Goal: Transaction & Acquisition: Purchase product/service

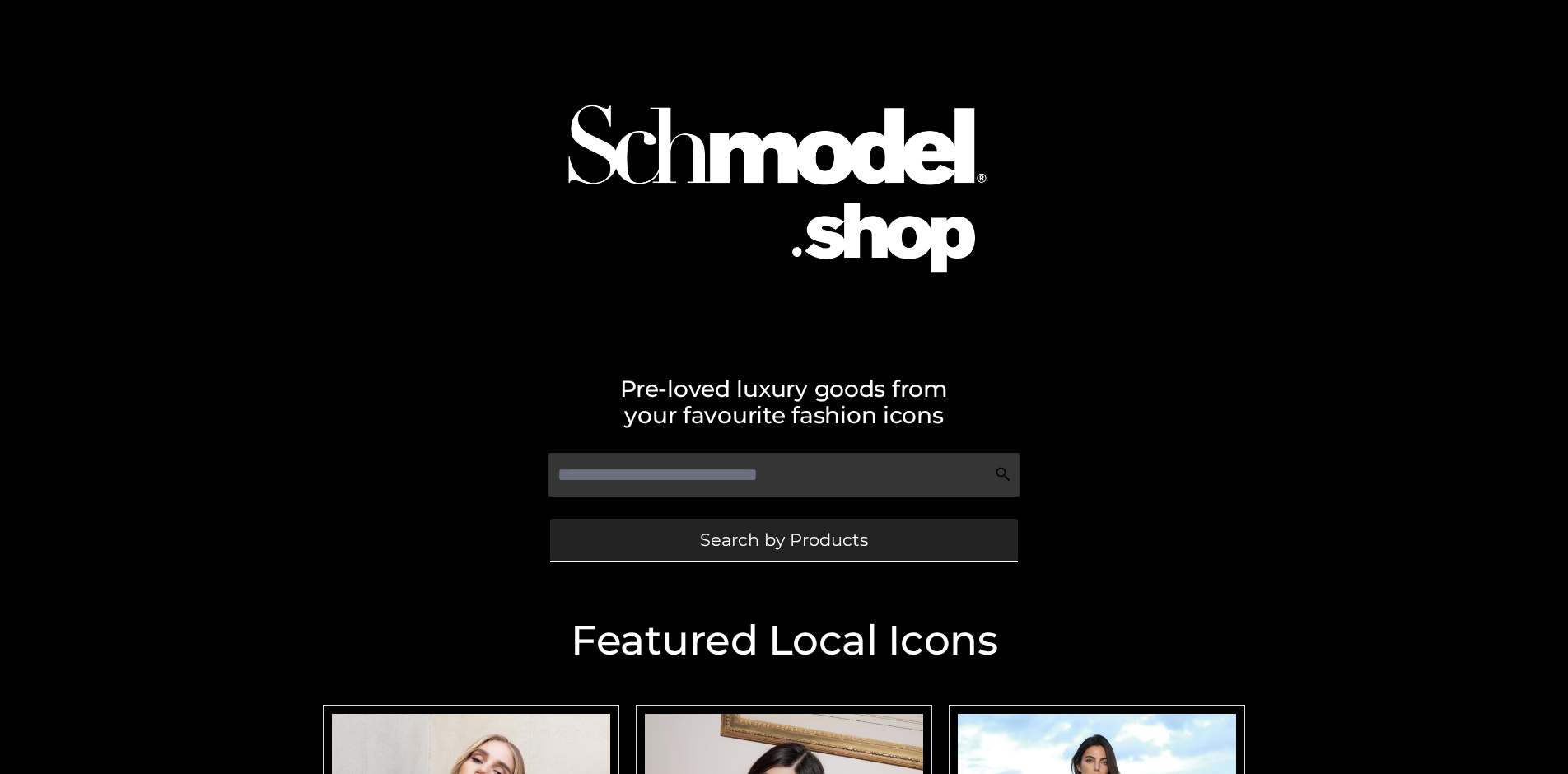
click at [783, 540] on span "Search by Products" at bounding box center [784, 540] width 168 height 18
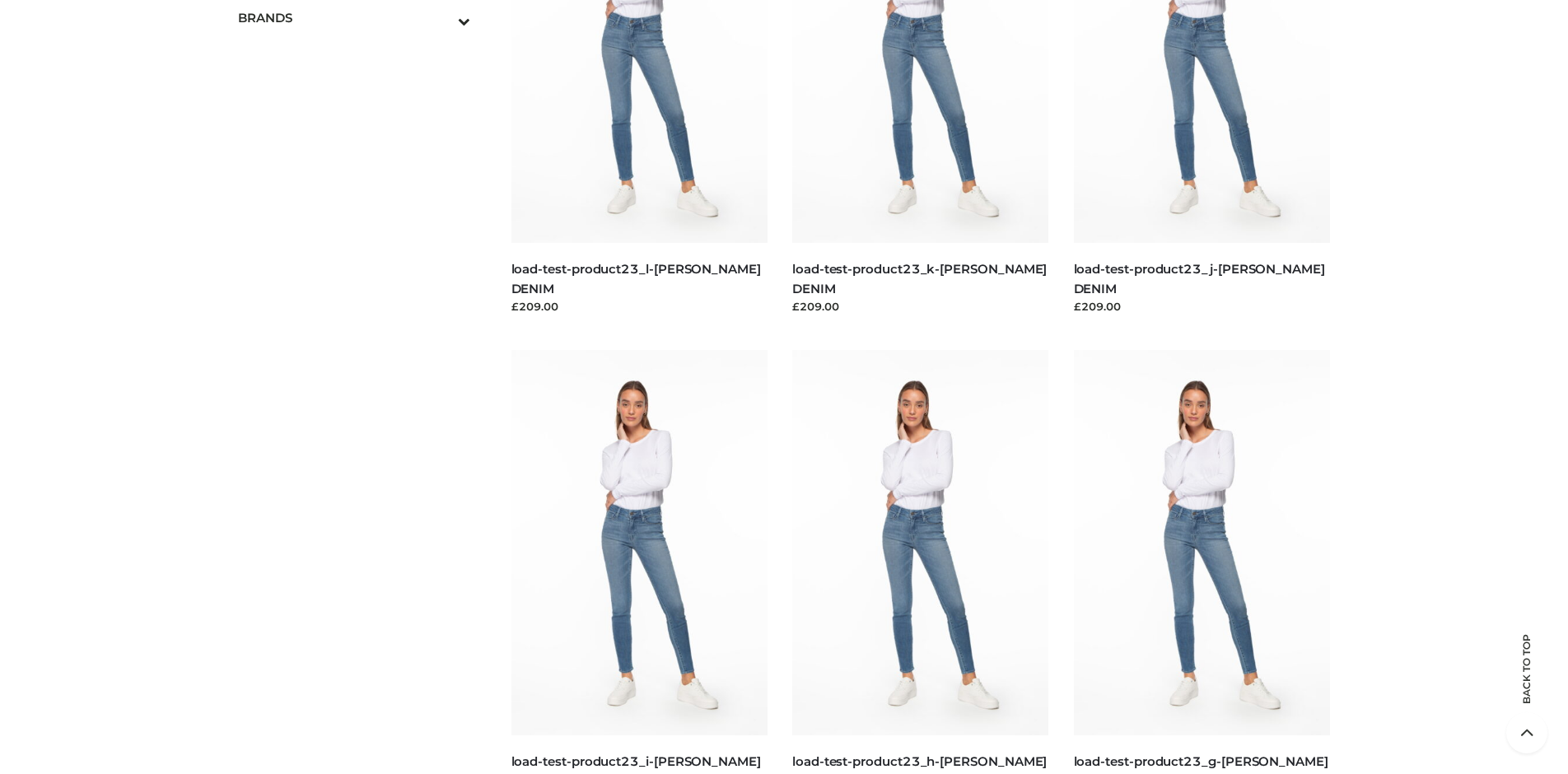
click at [362, 44] on span "OPP SWIMWEAR" at bounding box center [362, 53] width 216 height 19
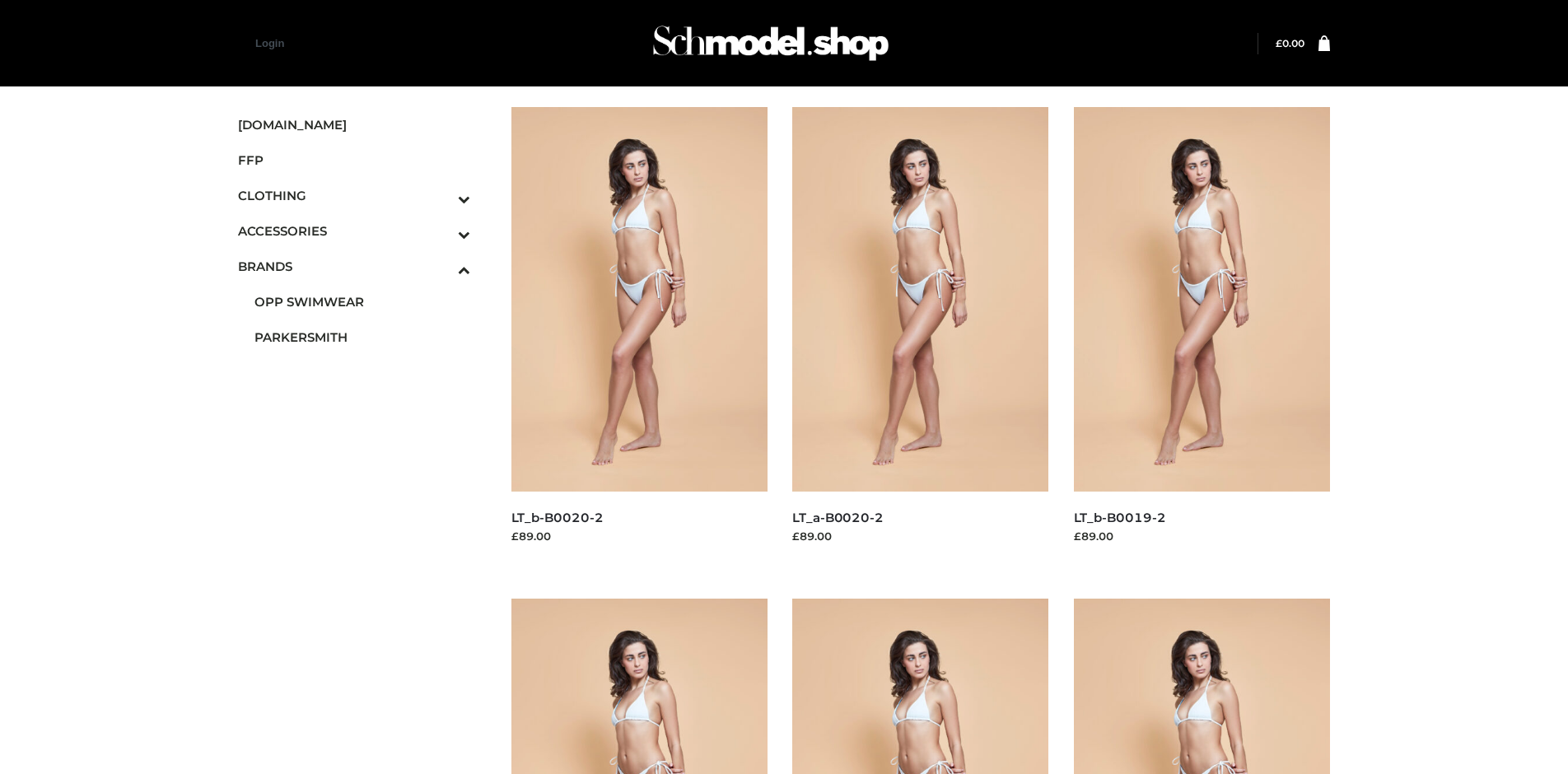
scroll to position [776, 0]
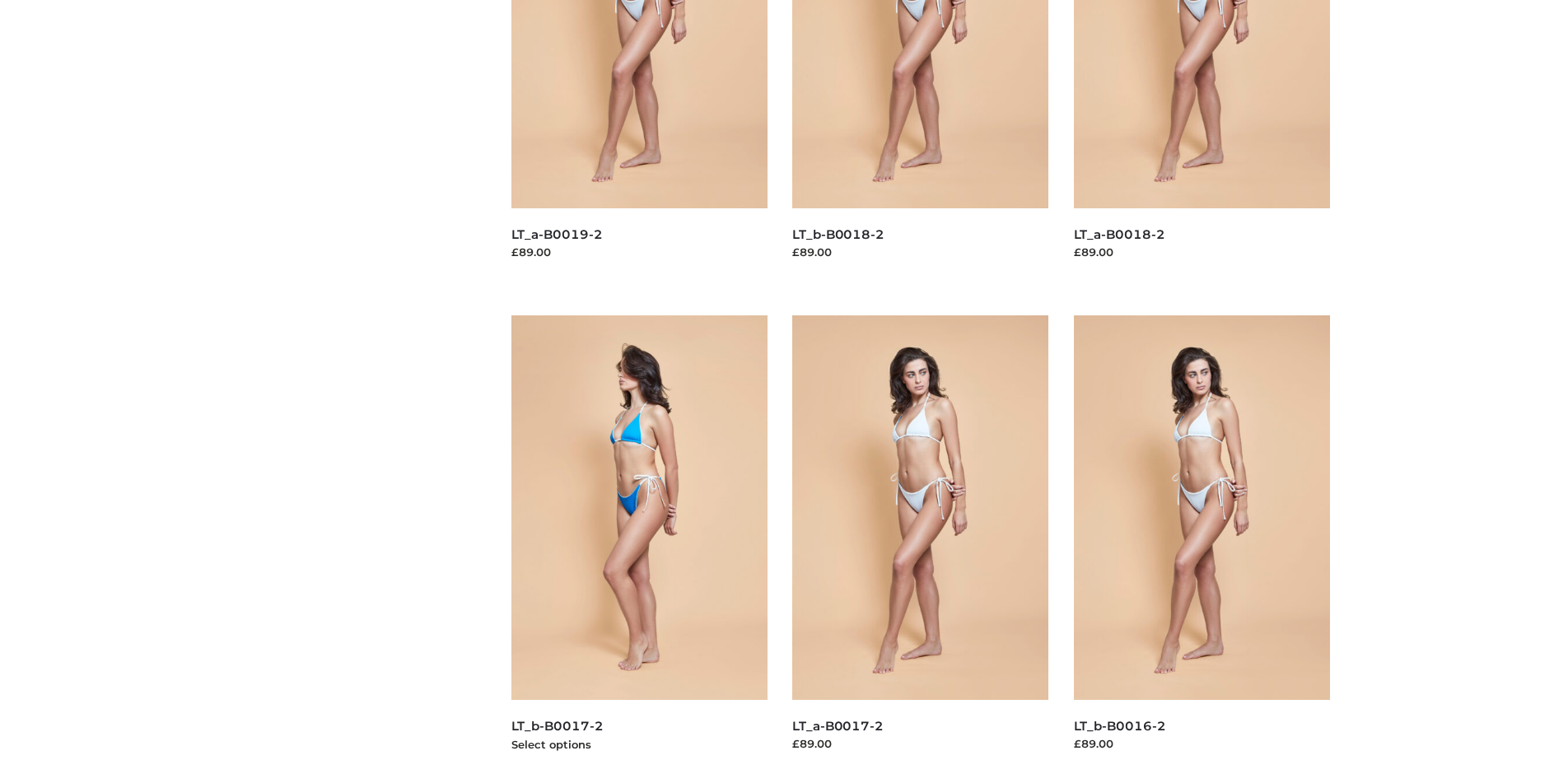
click at [639, 544] on img at bounding box center [640, 507] width 257 height 384
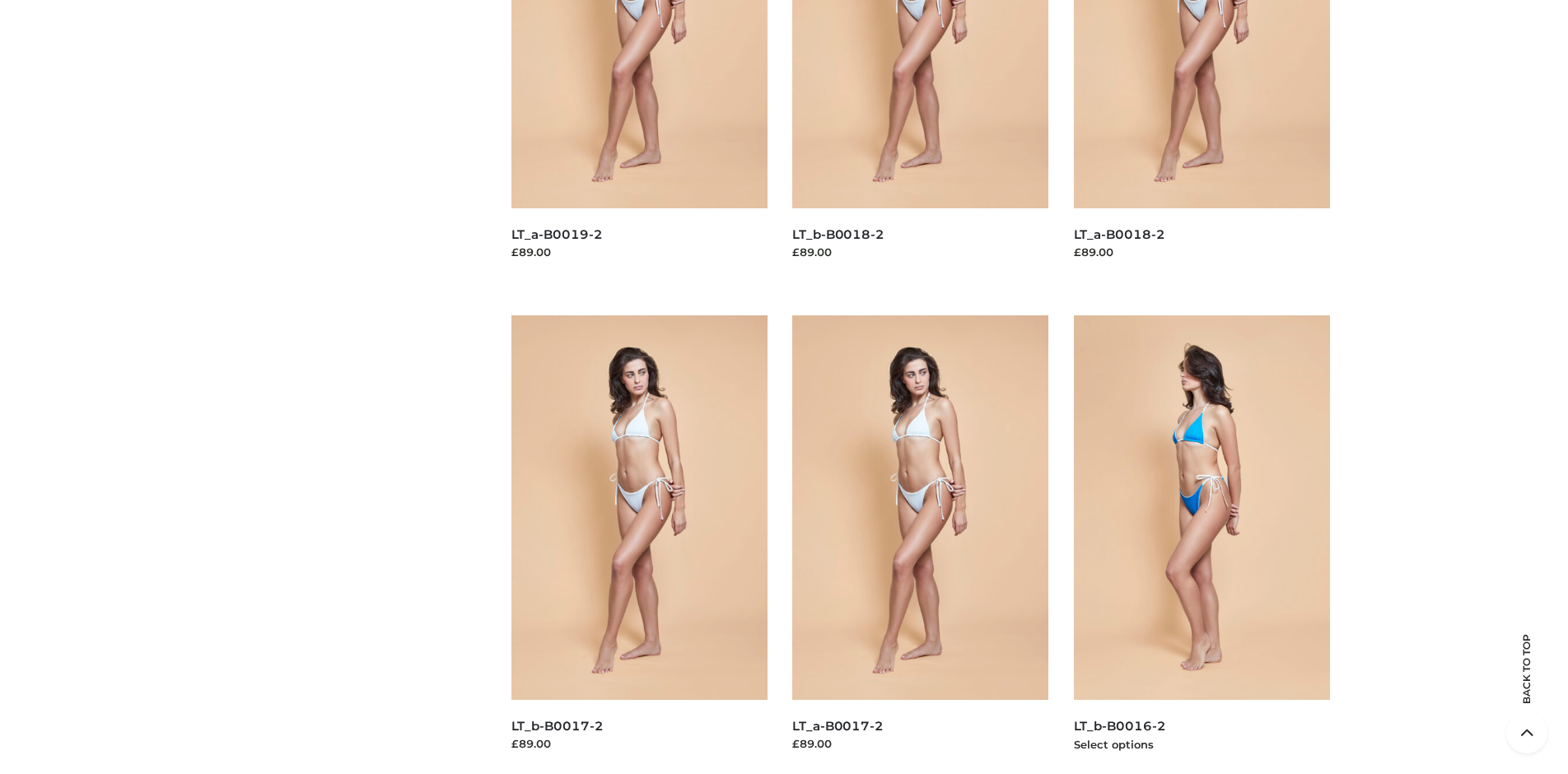
click at [1201, 544] on img at bounding box center [1202, 507] width 257 height 384
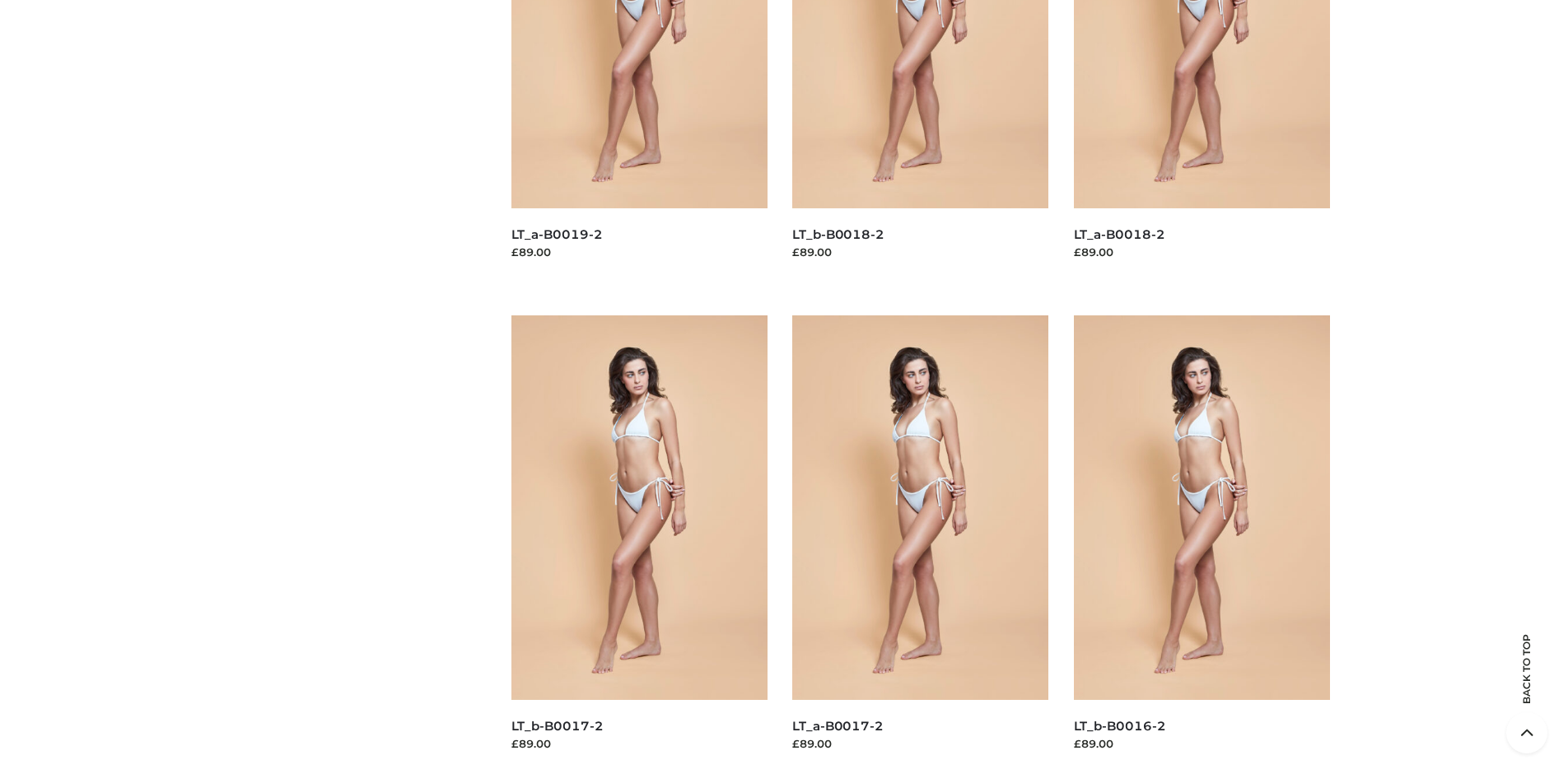
scroll to position [1266, 0]
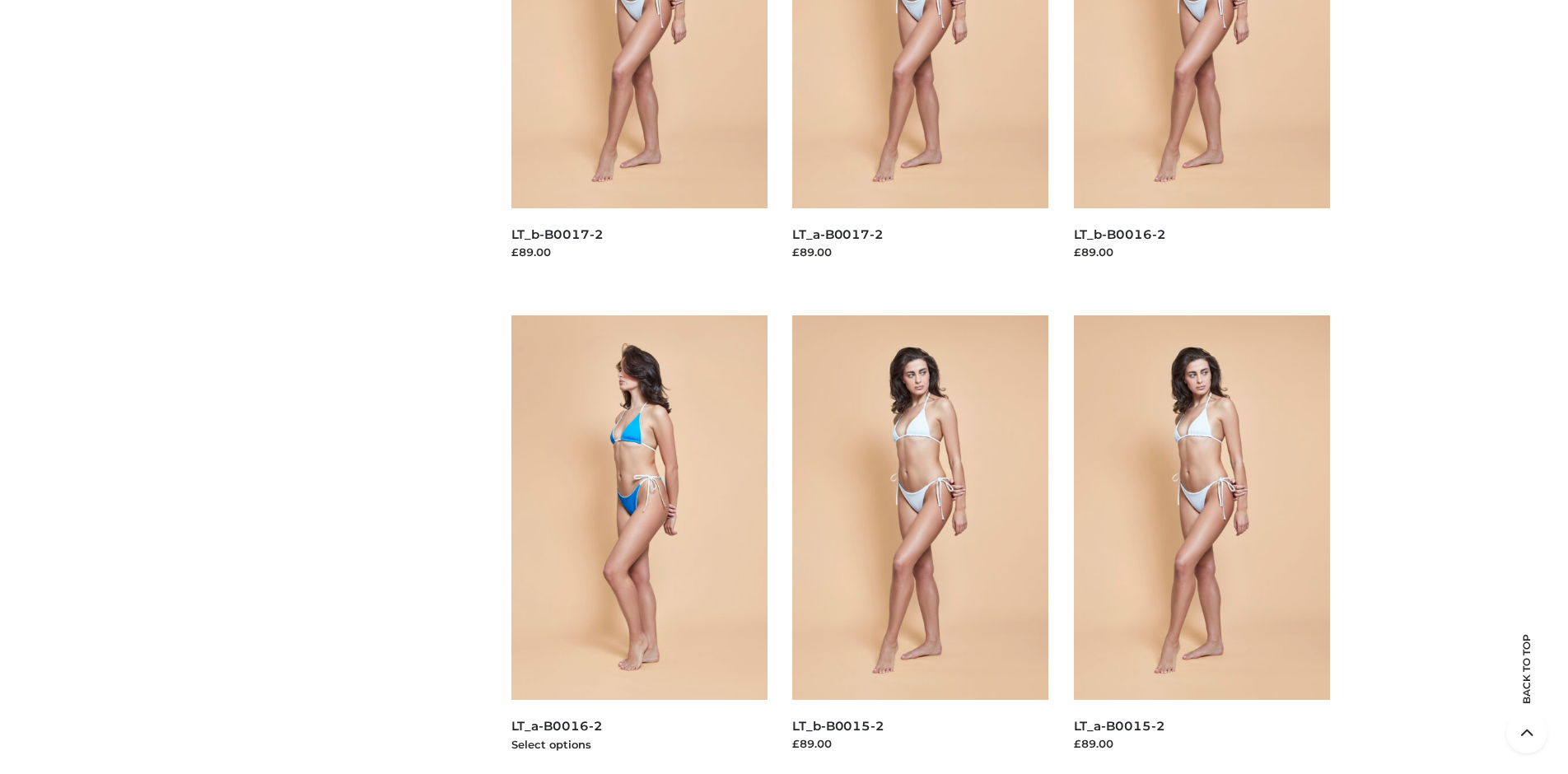
click at [639, 544] on img at bounding box center [640, 507] width 257 height 384
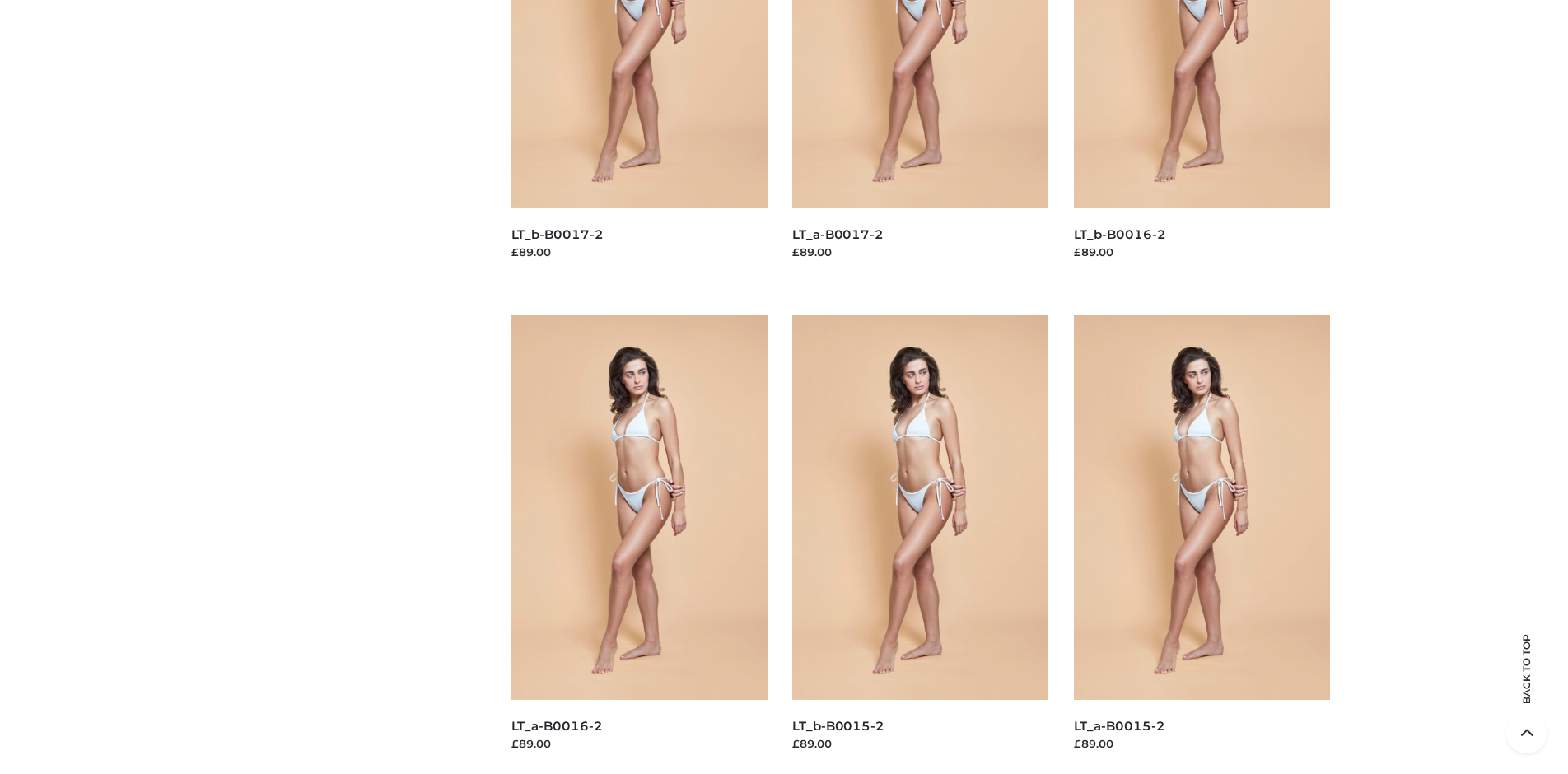
scroll to position [0, 0]
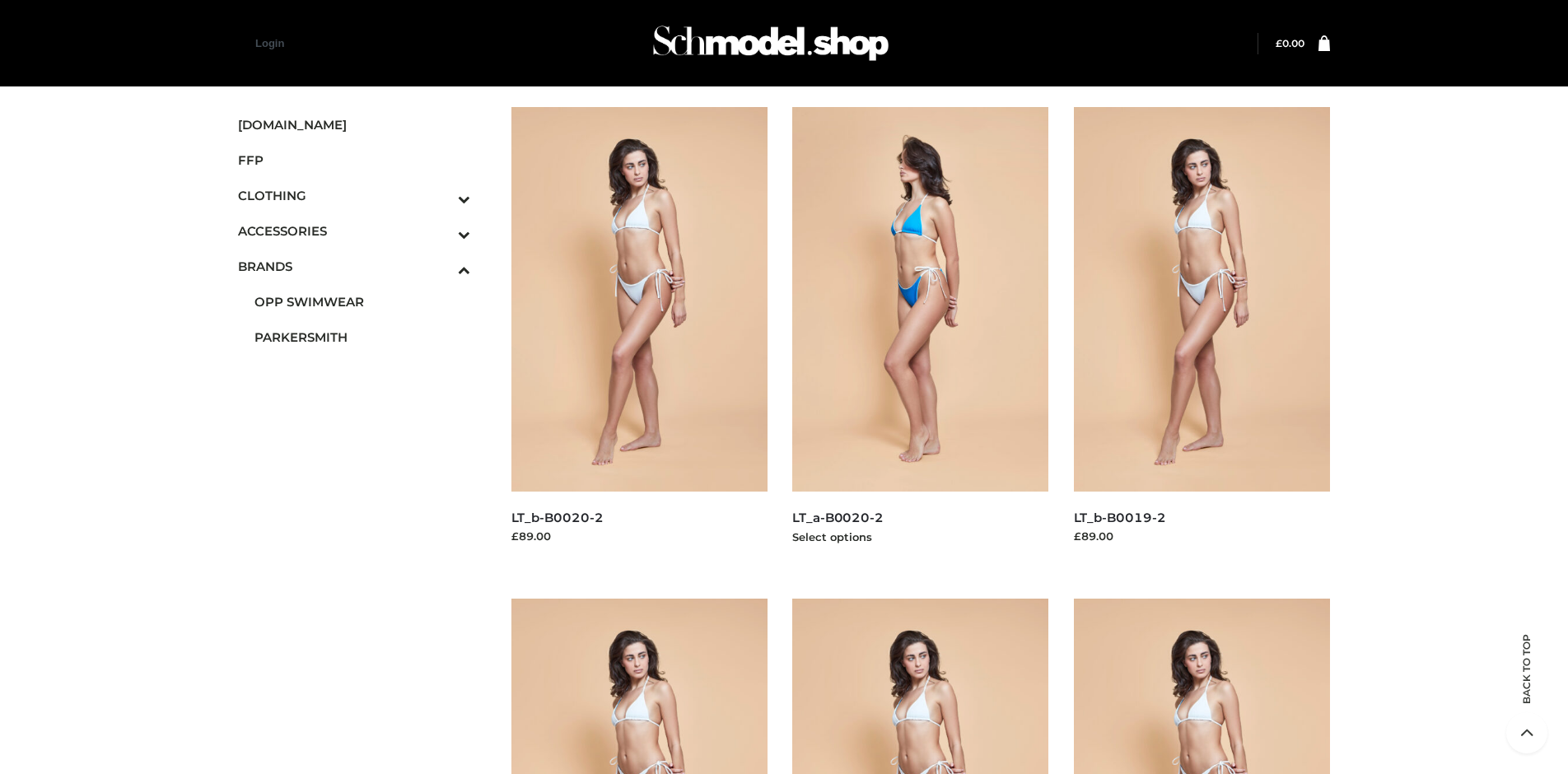
click at [920, 336] on img at bounding box center [921, 298] width 257 height 384
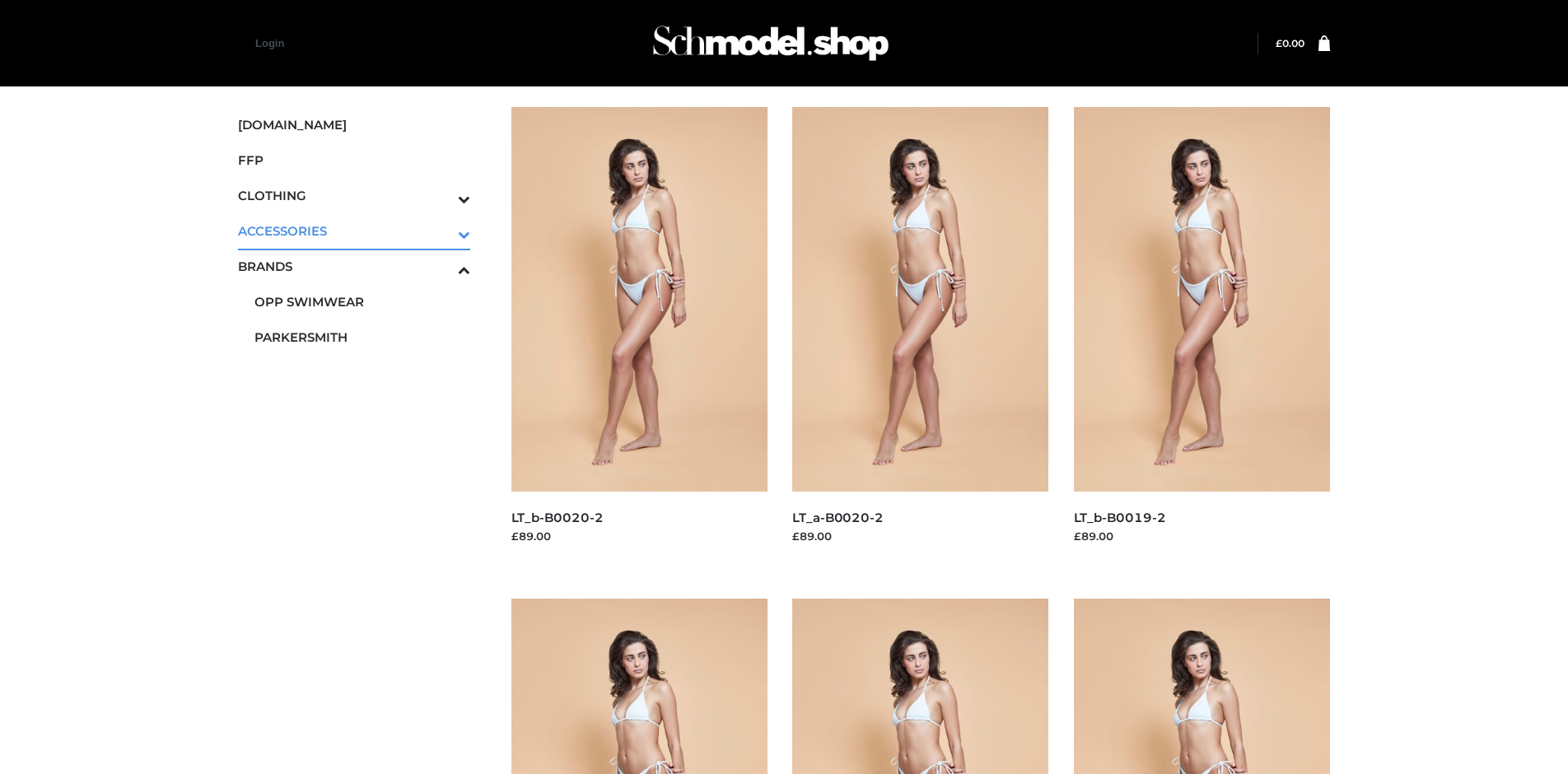
click at [441, 230] on icon "Toggle Submenu" at bounding box center [377, 234] width 184 height 19
click at [362, 257] on span "BAGS" at bounding box center [362, 266] width 216 height 19
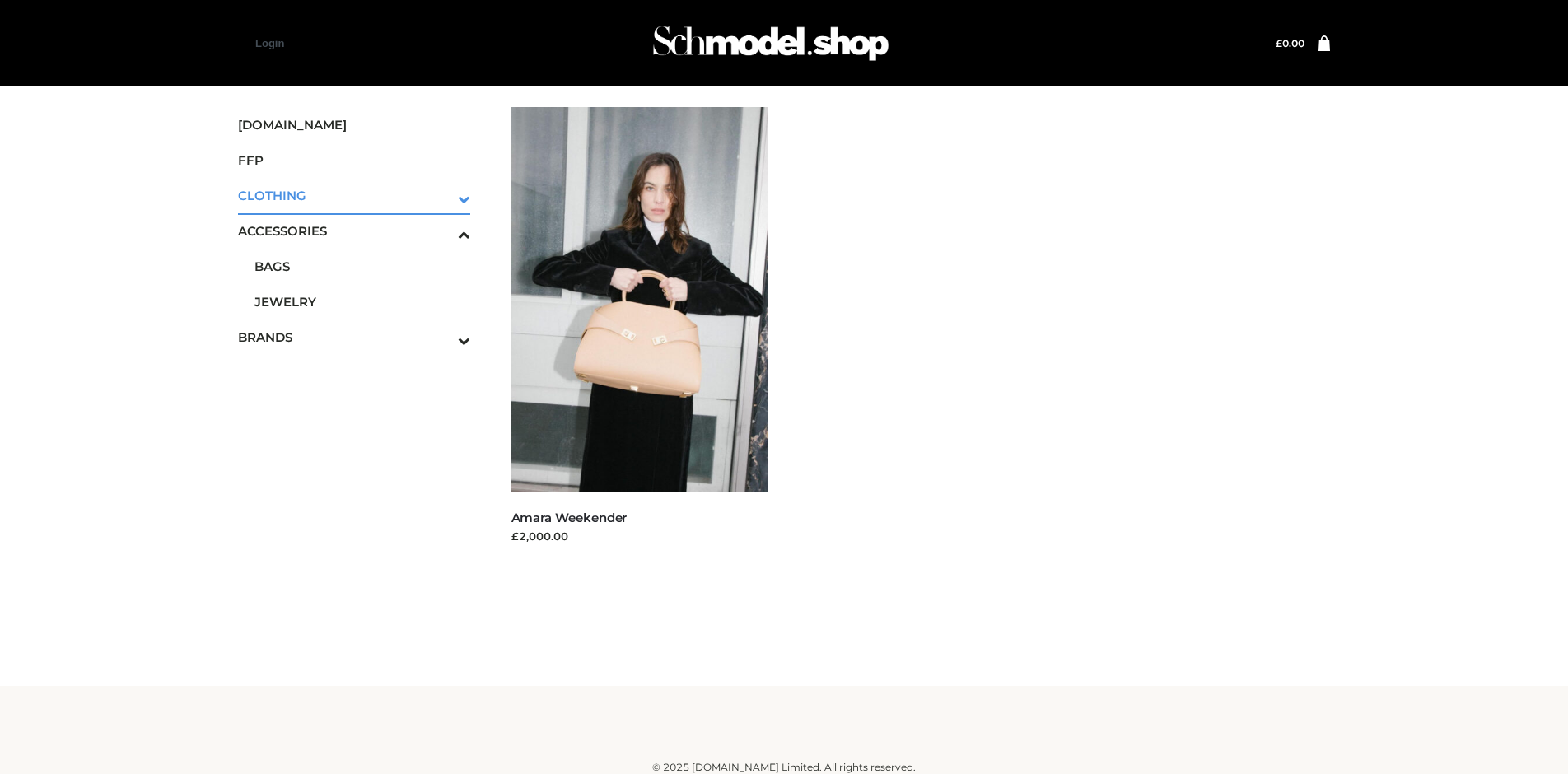
click at [441, 195] on icon "Toggle Submenu" at bounding box center [377, 198] width 184 height 19
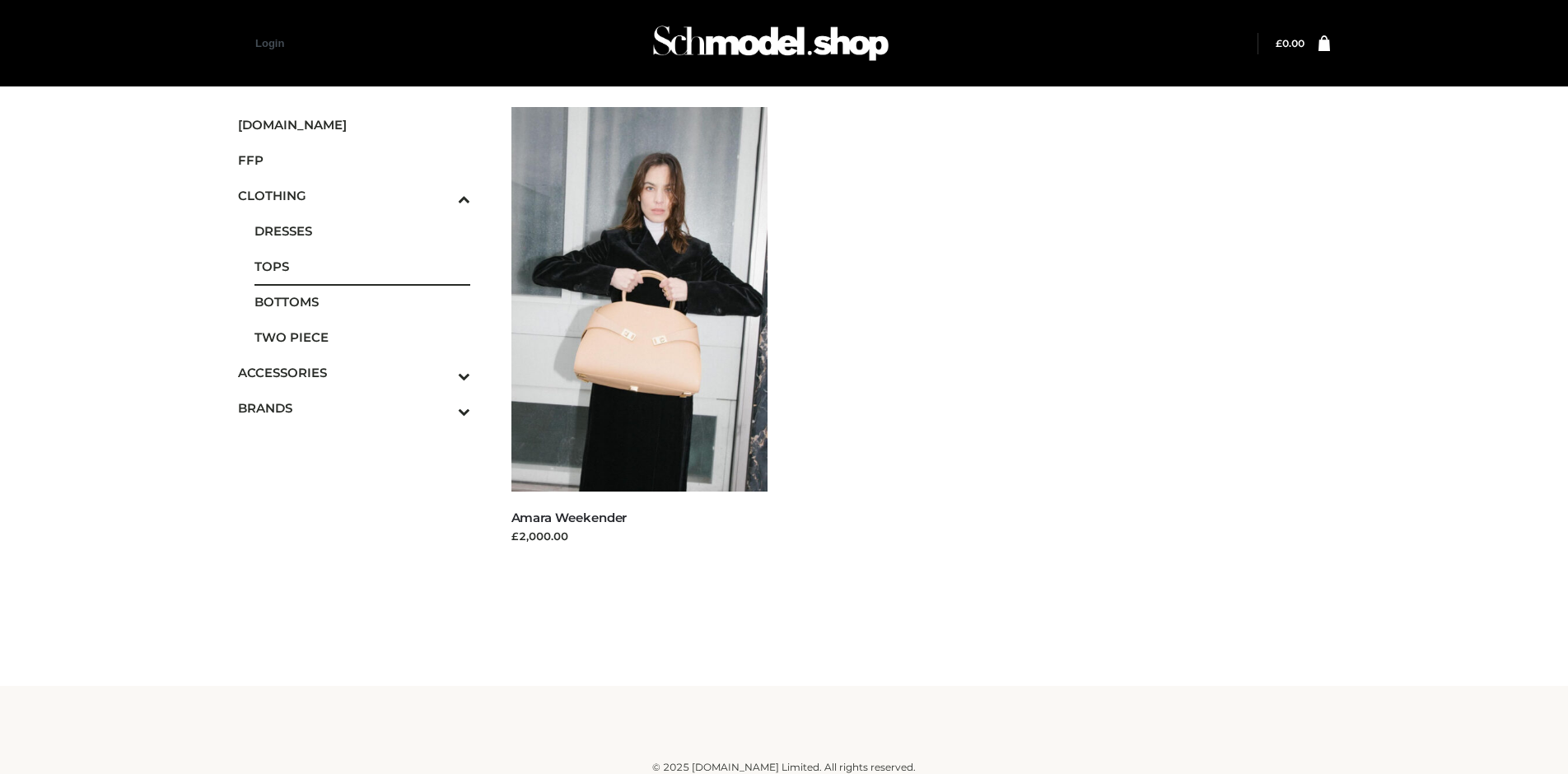
click at [362, 266] on span "TOPS" at bounding box center [362, 266] width 216 height 19
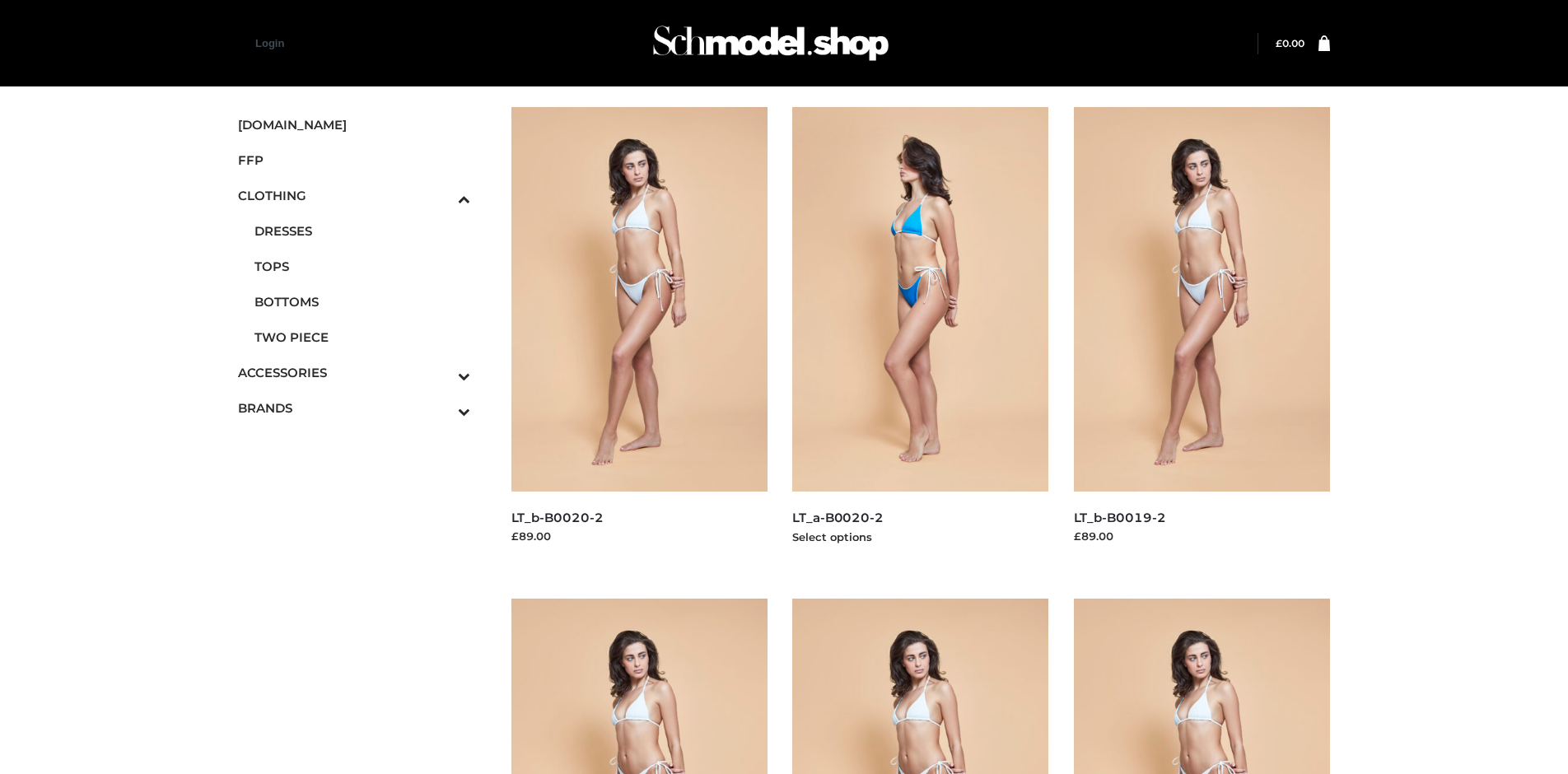
click at [920, 336] on img at bounding box center [921, 298] width 257 height 384
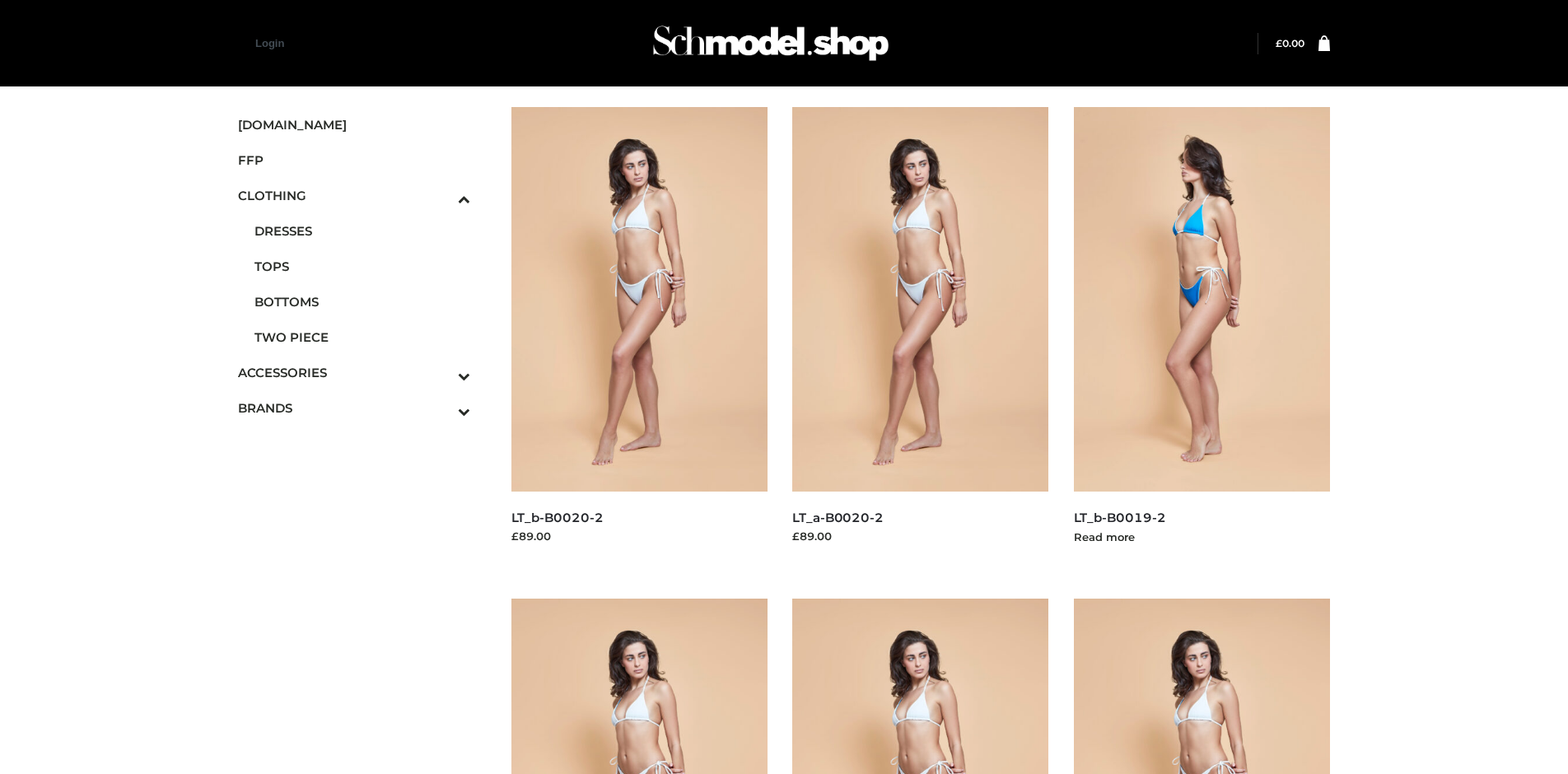
click at [1201, 336] on img at bounding box center [1202, 298] width 257 height 384
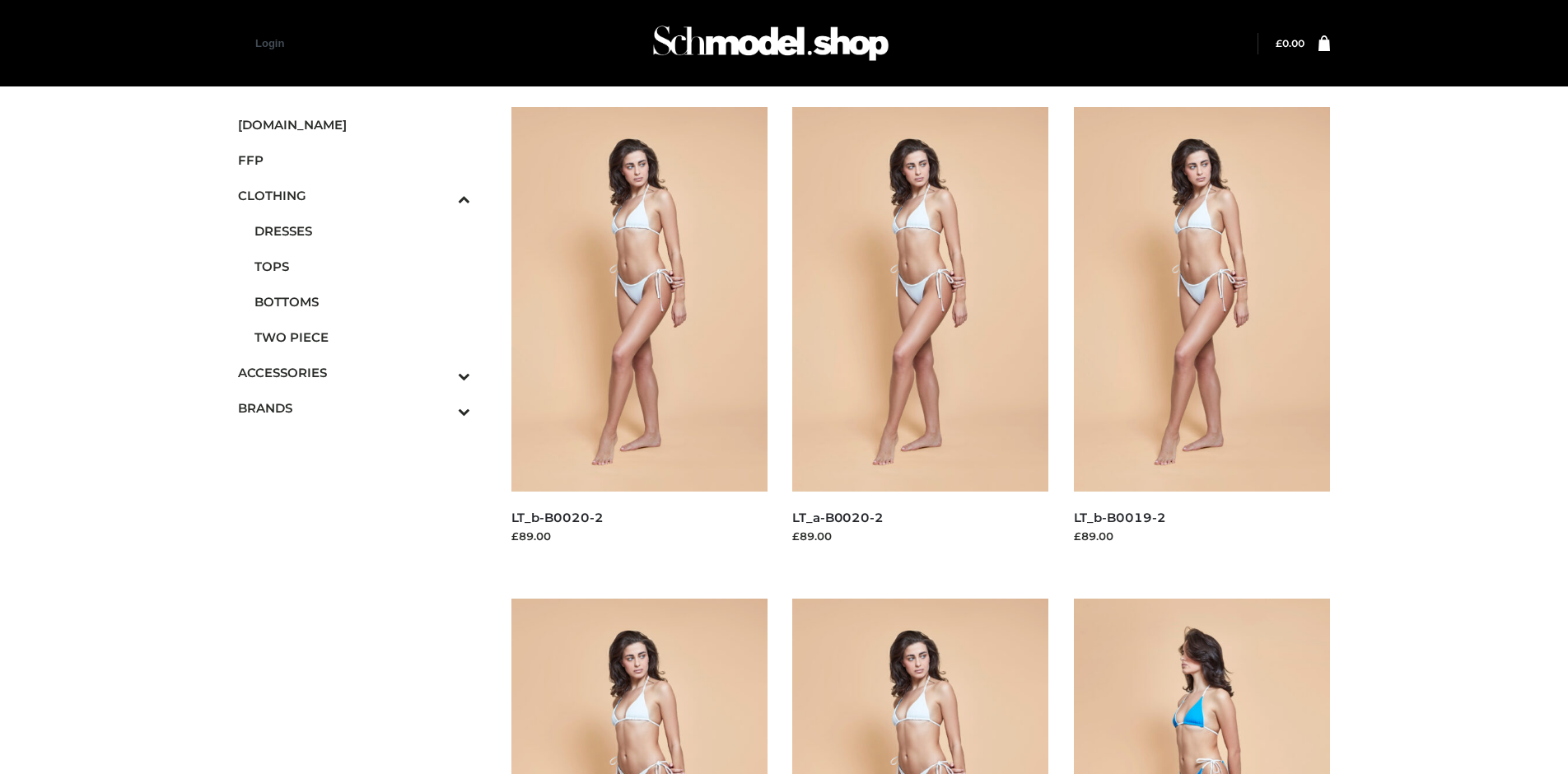
click at [353, 160] on span "FFP" at bounding box center [354, 160] width 232 height 19
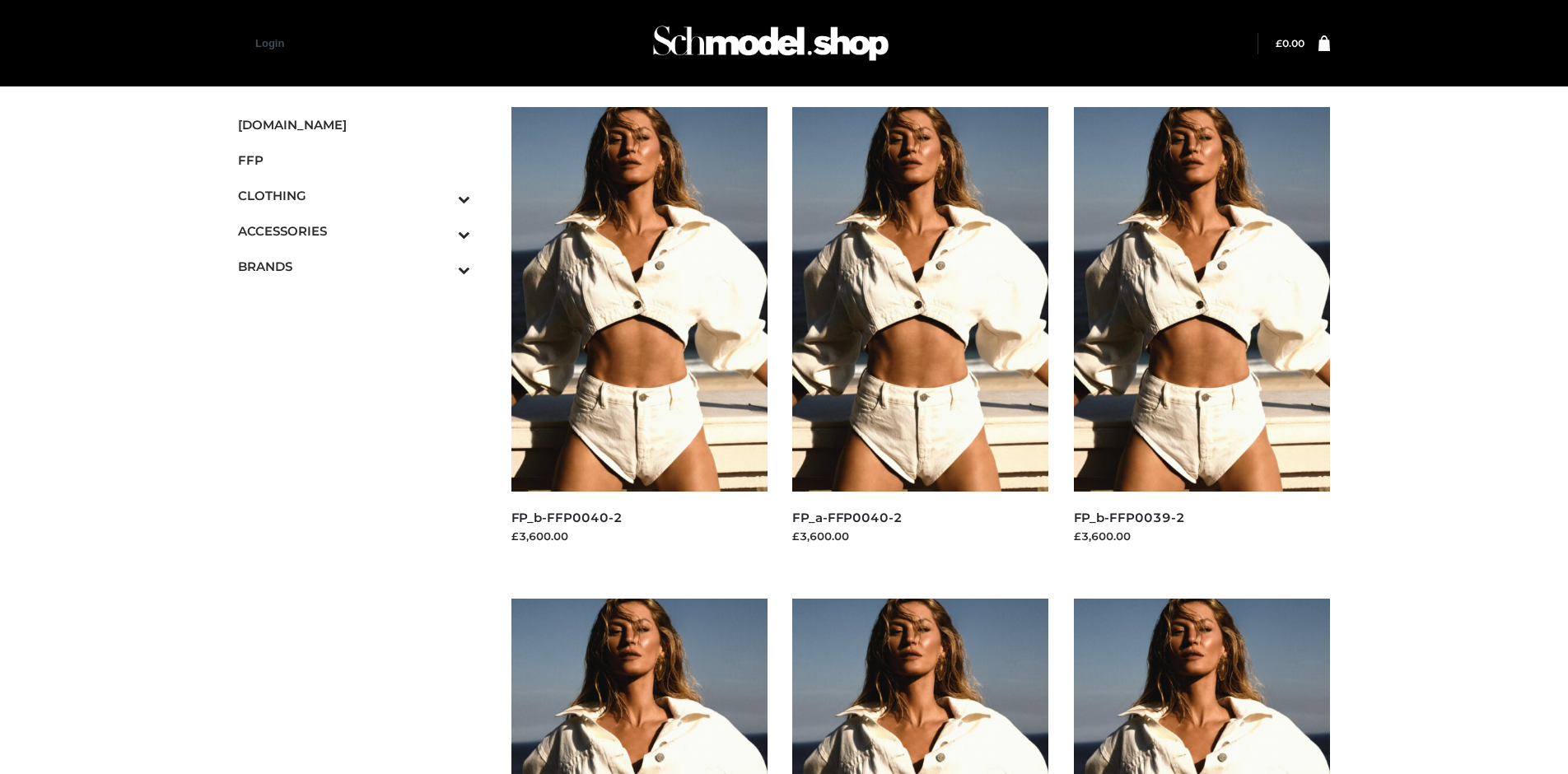
scroll to position [776, 0]
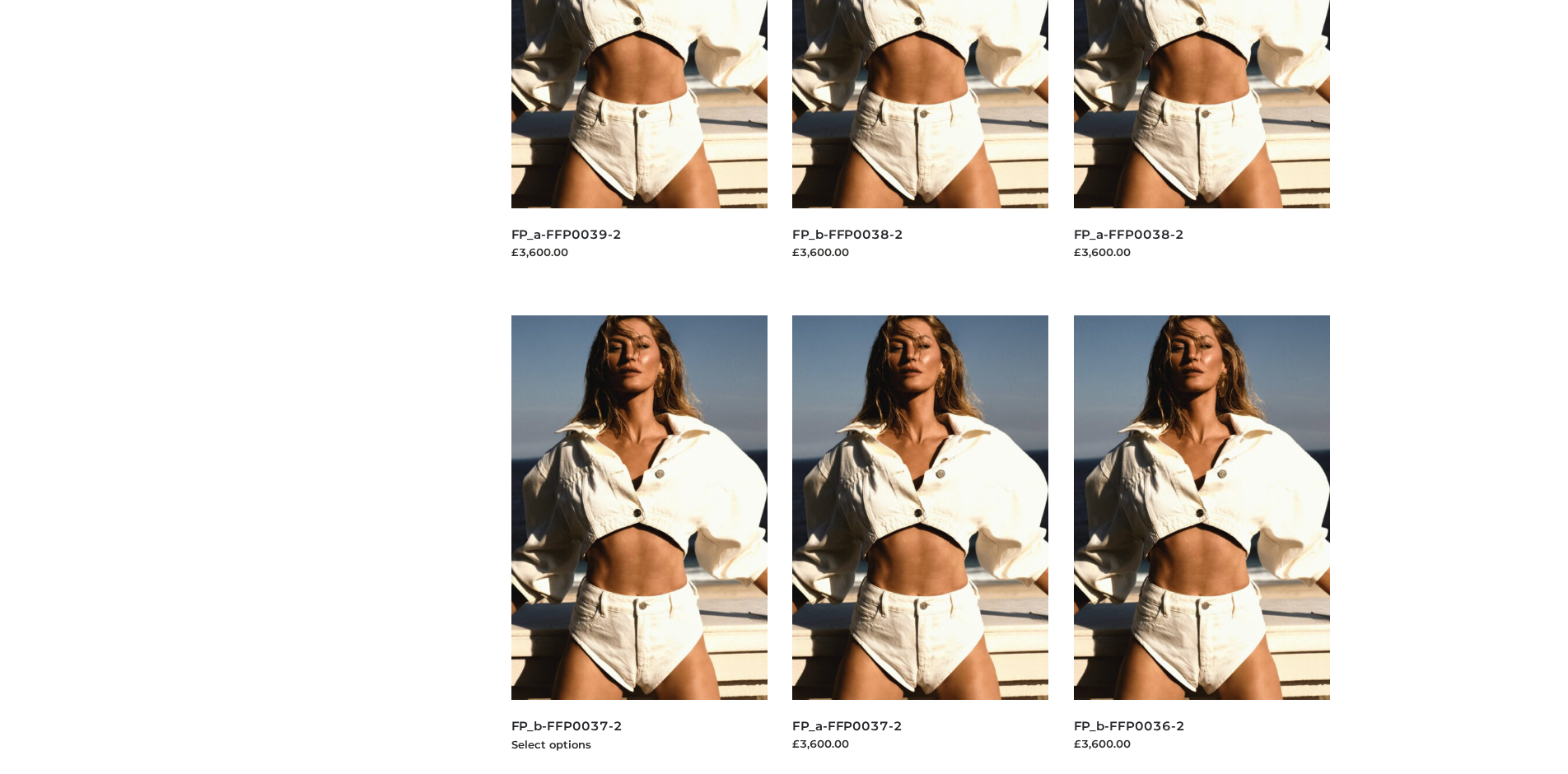
click at [639, 544] on img at bounding box center [640, 507] width 257 height 384
click at [1201, 544] on img at bounding box center [1202, 507] width 257 height 384
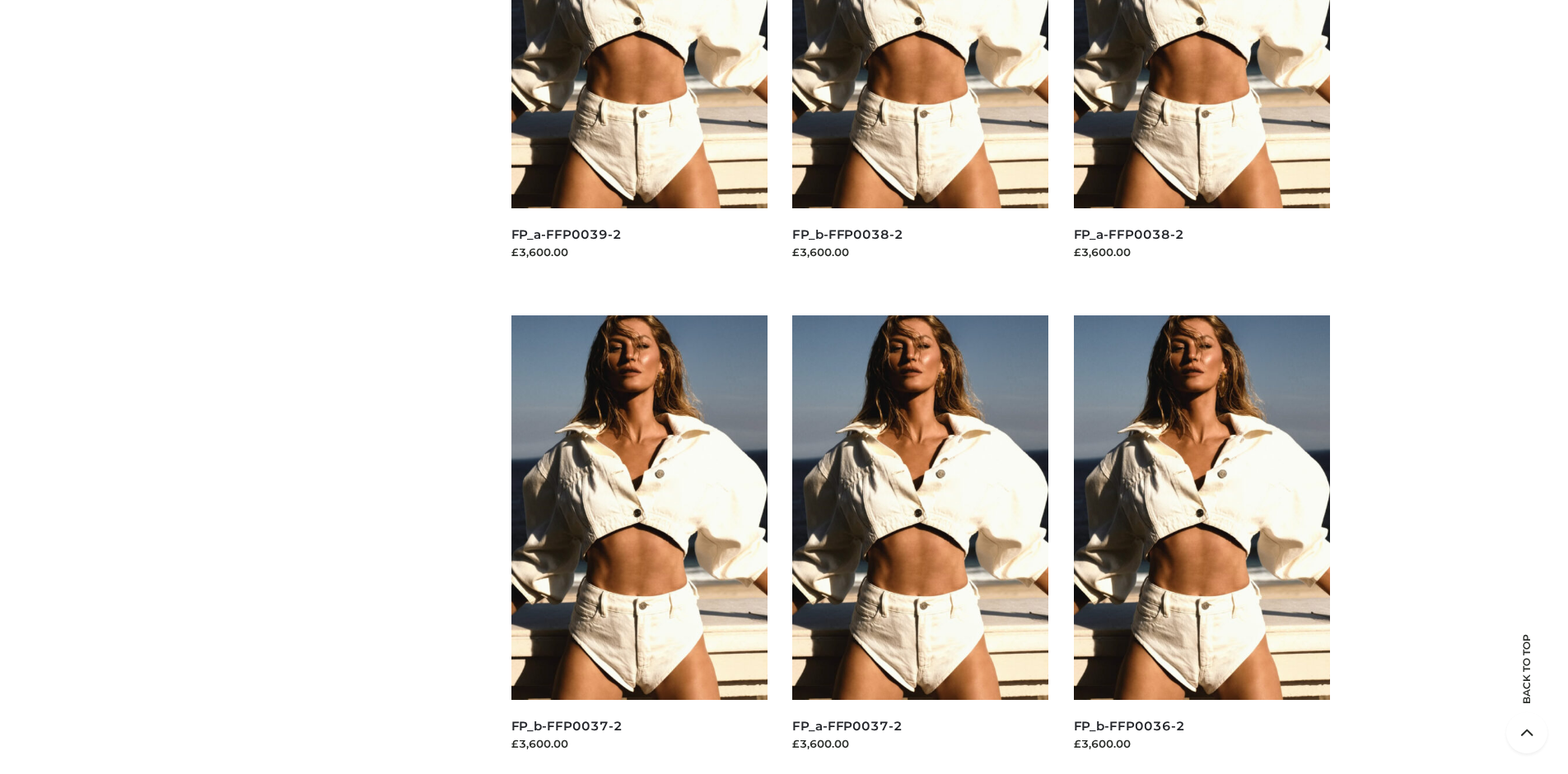
scroll to position [0, 0]
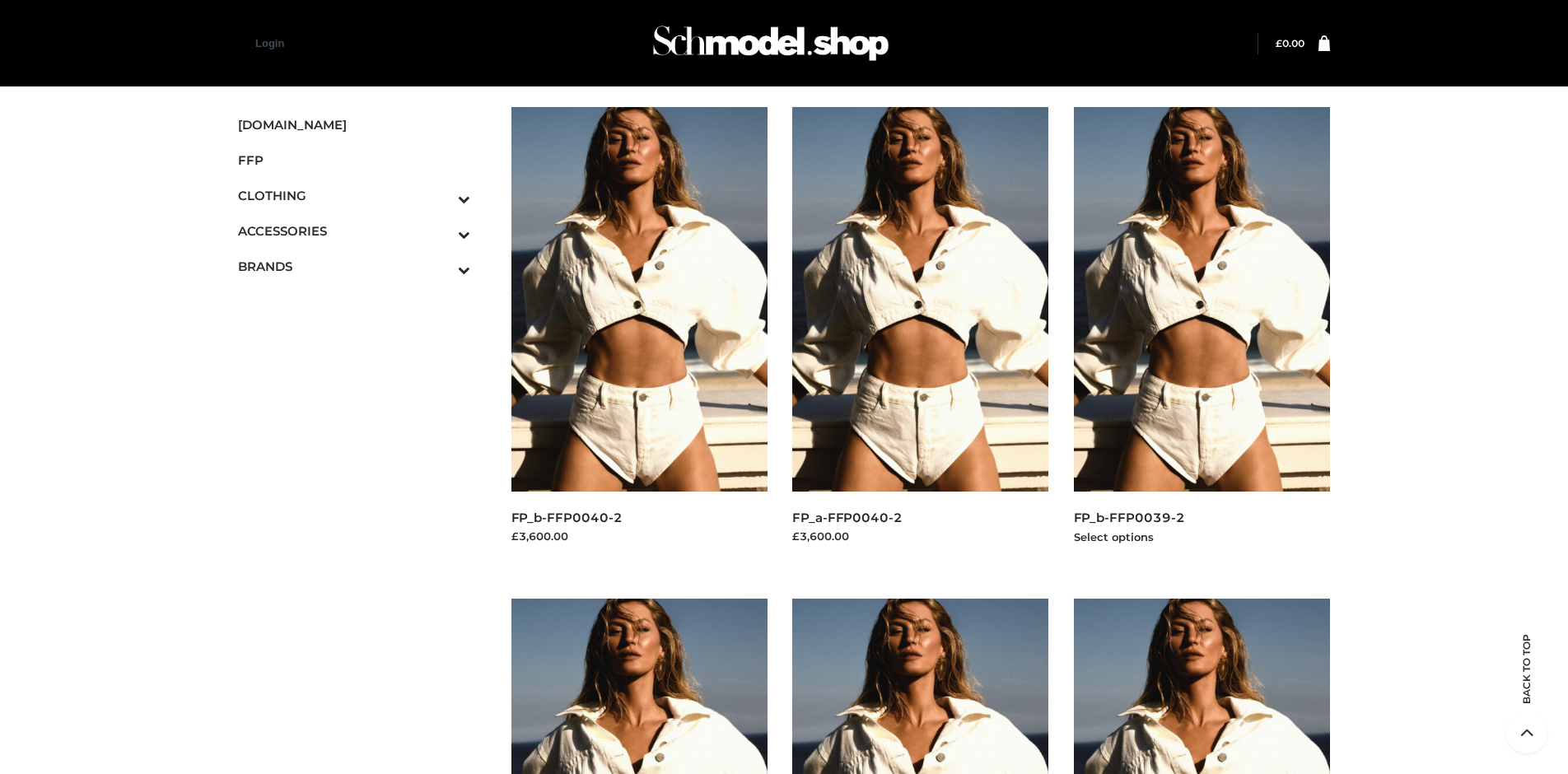
click at [1201, 336] on img at bounding box center [1202, 298] width 257 height 384
